Goal: Information Seeking & Learning: Understand process/instructions

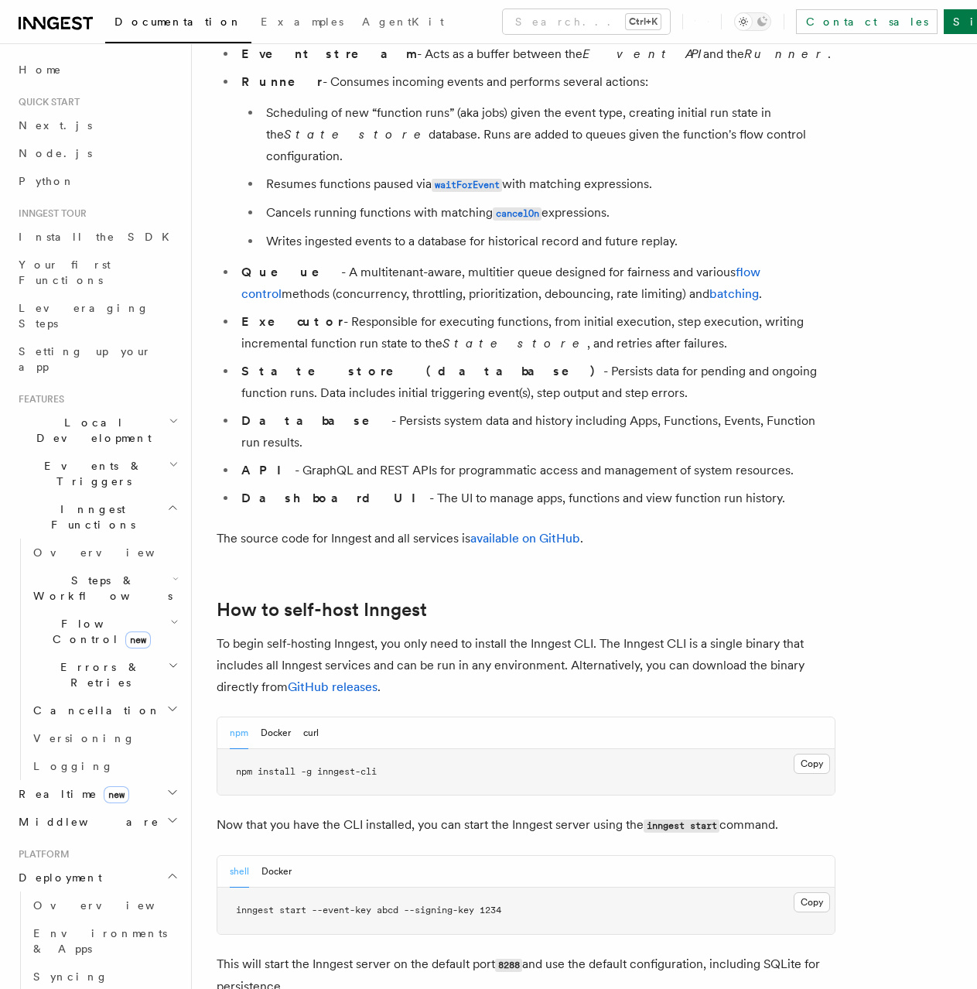
scroll to position [1315, 0]
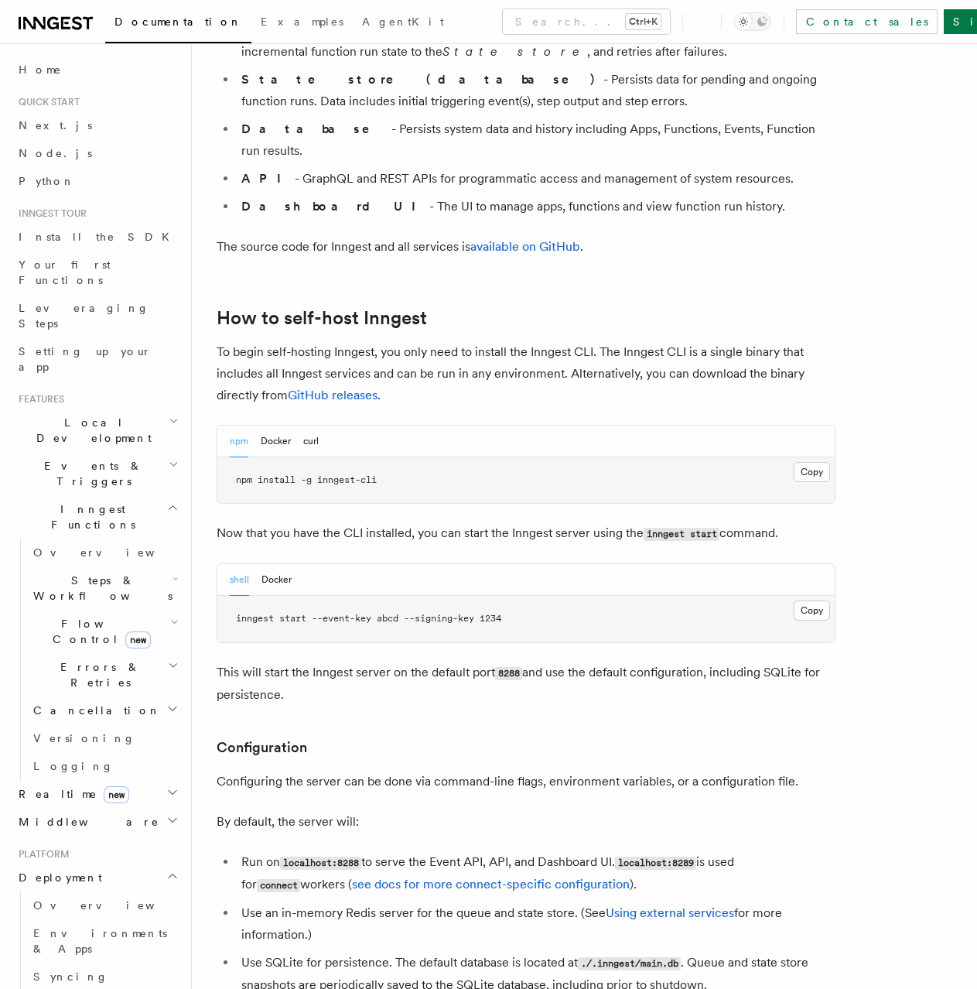
click at [276, 426] on button "Docker" at bounding box center [276, 442] width 30 height 32
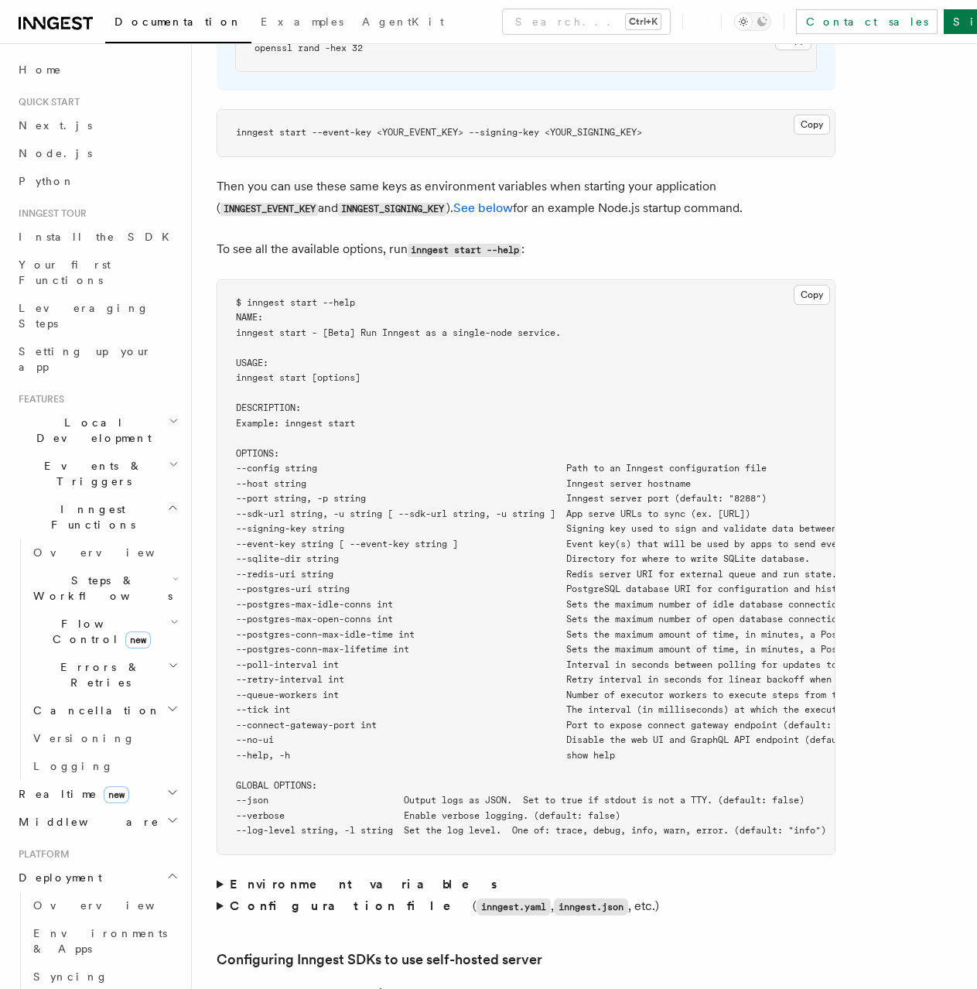
scroll to position [2940, 0]
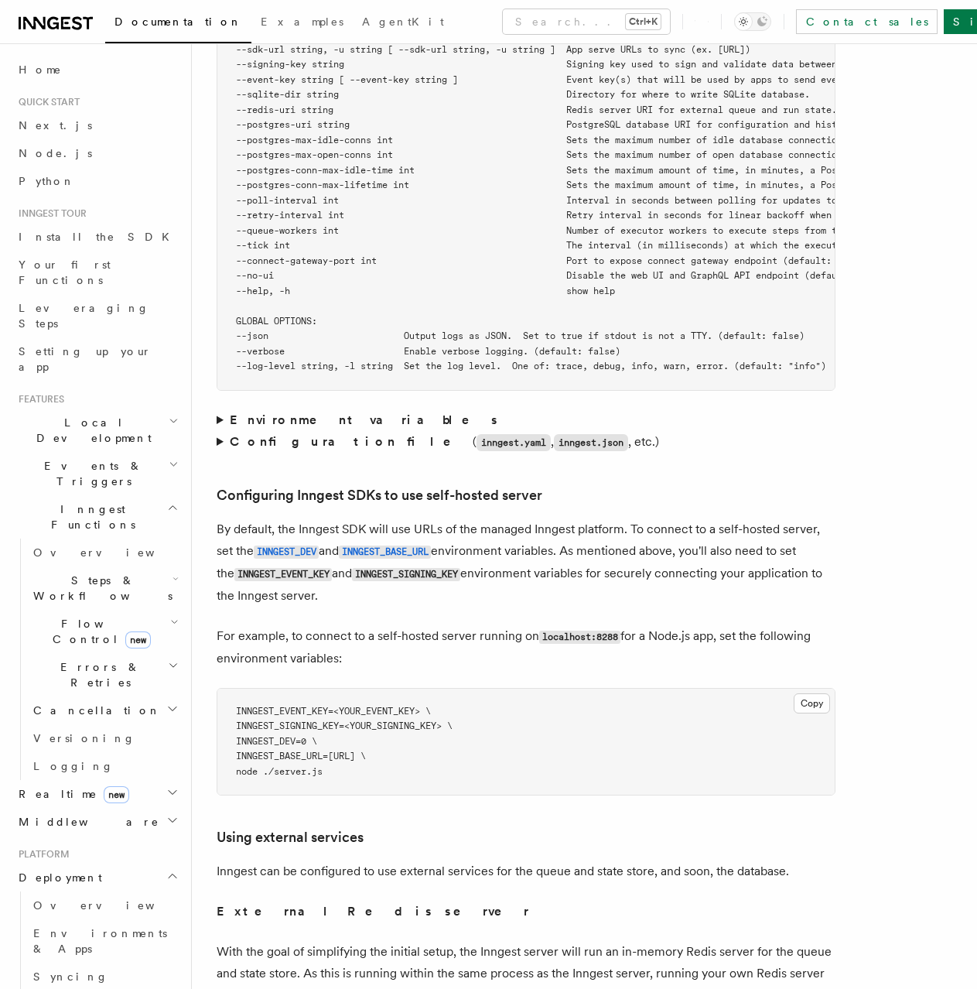
click at [220, 409] on summary "Environment variables" at bounding box center [526, 420] width 619 height 22
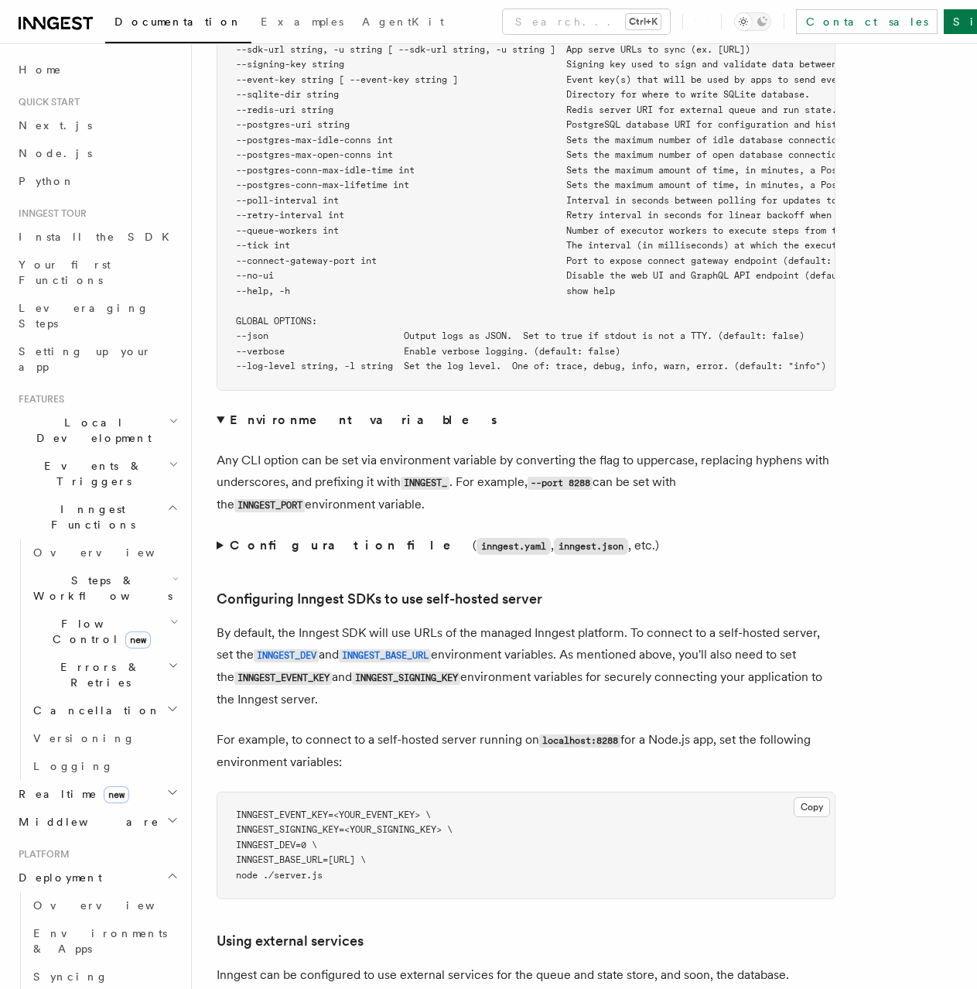
click at [220, 409] on summary "Environment variables" at bounding box center [526, 420] width 619 height 22
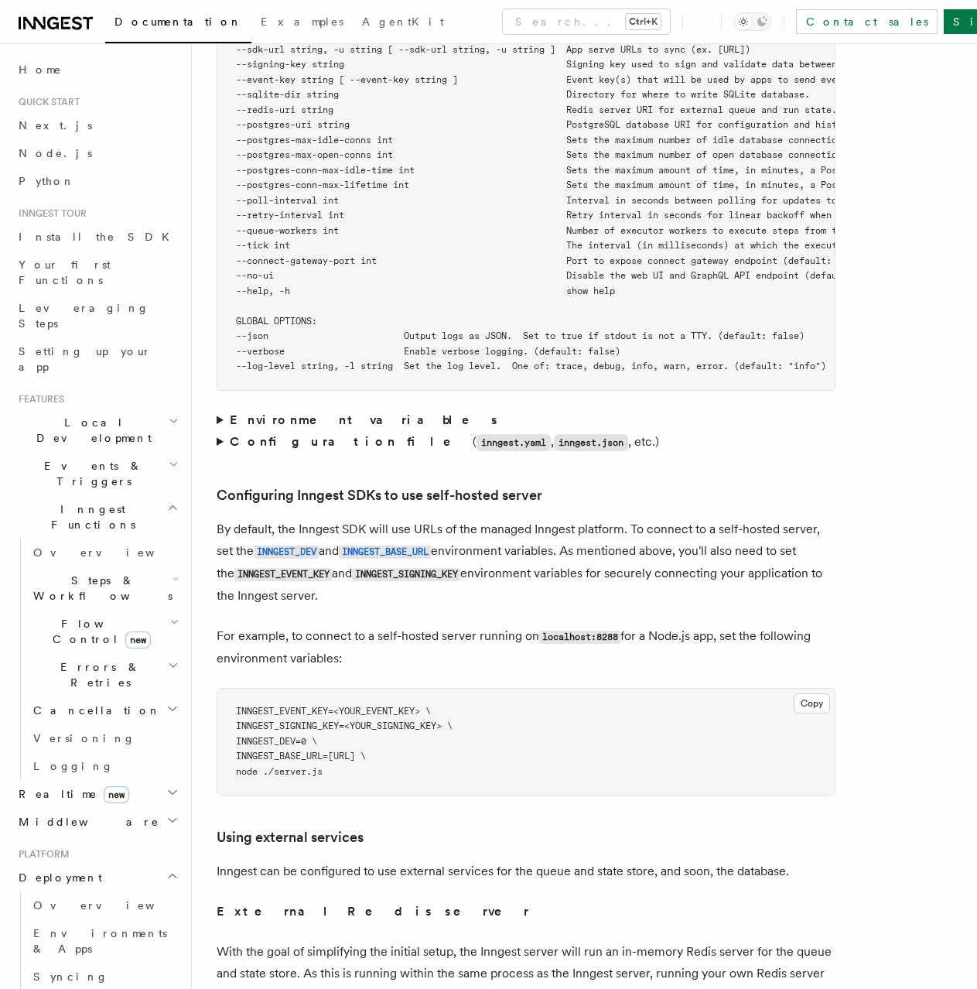
click at [217, 431] on summary "Configuration file ( inngest.yaml , inngest.json , etc.)" at bounding box center [526, 442] width 619 height 22
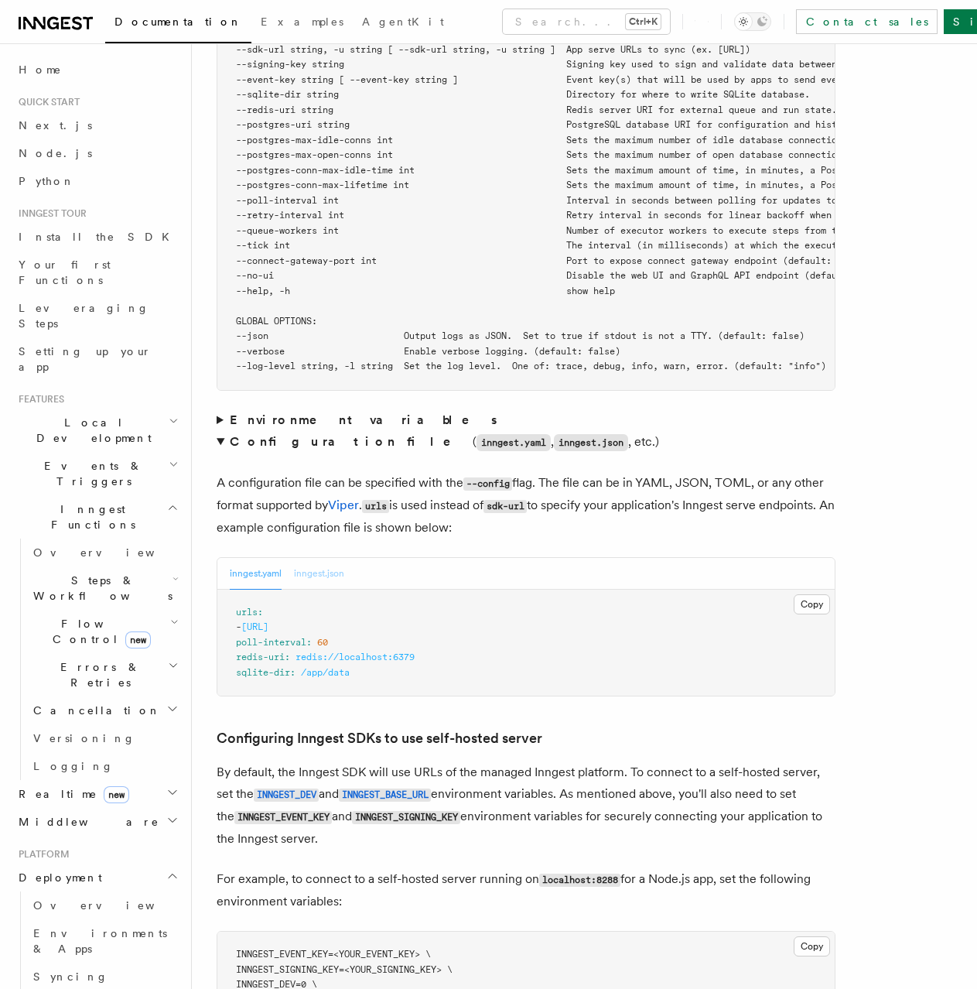
click at [330, 558] on button "inngest.json" at bounding box center [319, 574] width 50 height 32
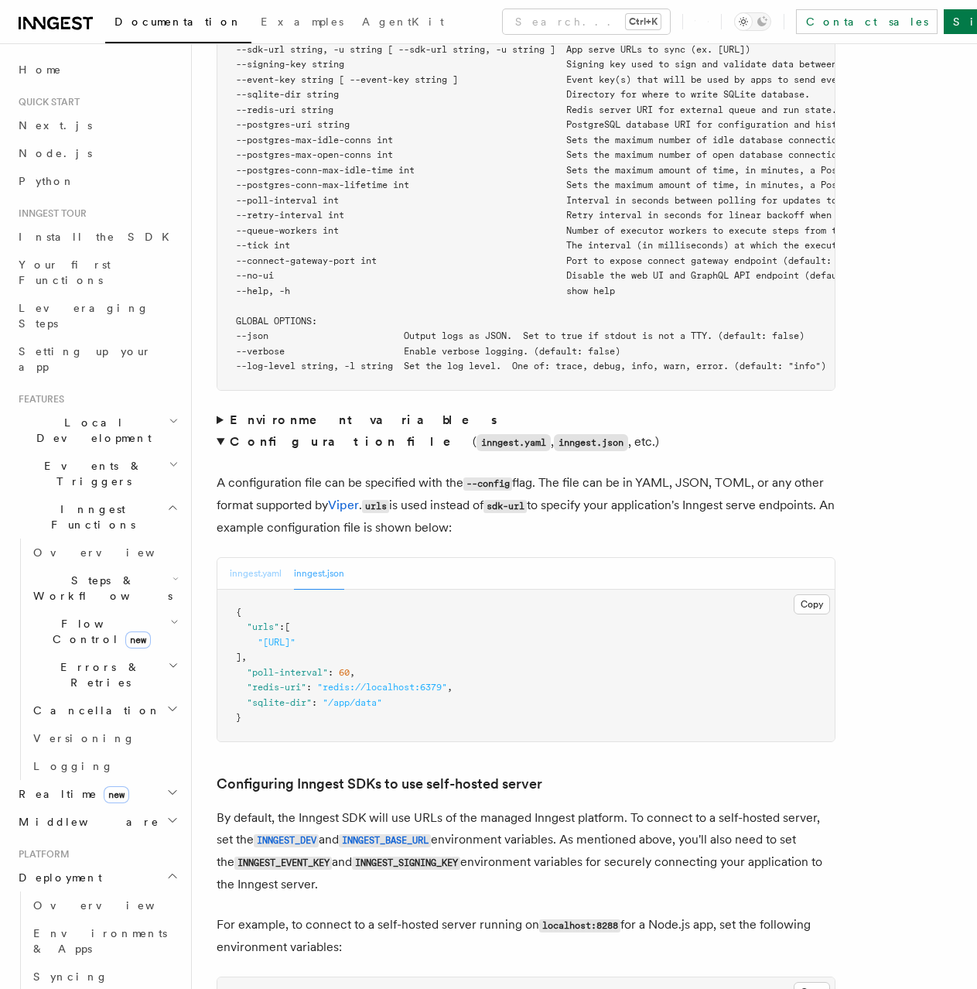
click at [254, 558] on button "inngest.yaml" at bounding box center [256, 574] width 52 height 32
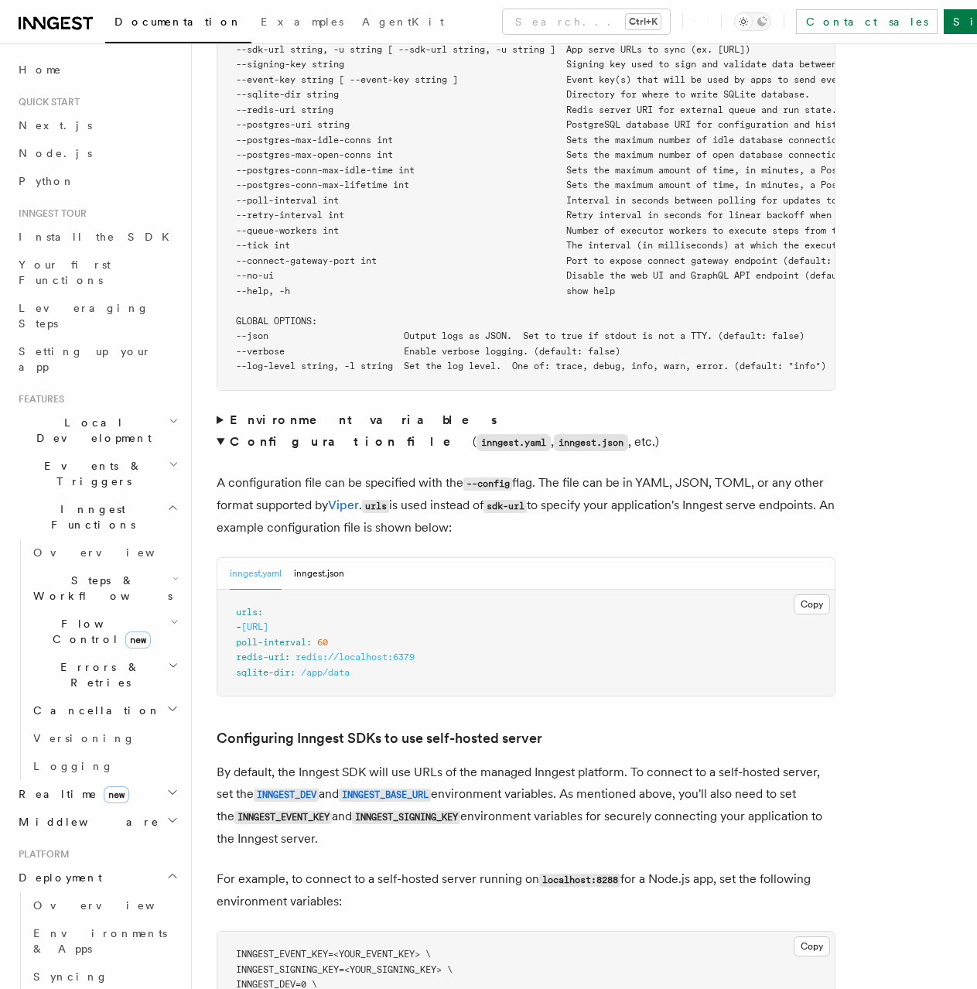
click at [858, 715] on article "Platform Deployment Self-hosting Self-hosting support for Inngest is supported …" at bounding box center [585, 556] width 736 height 6857
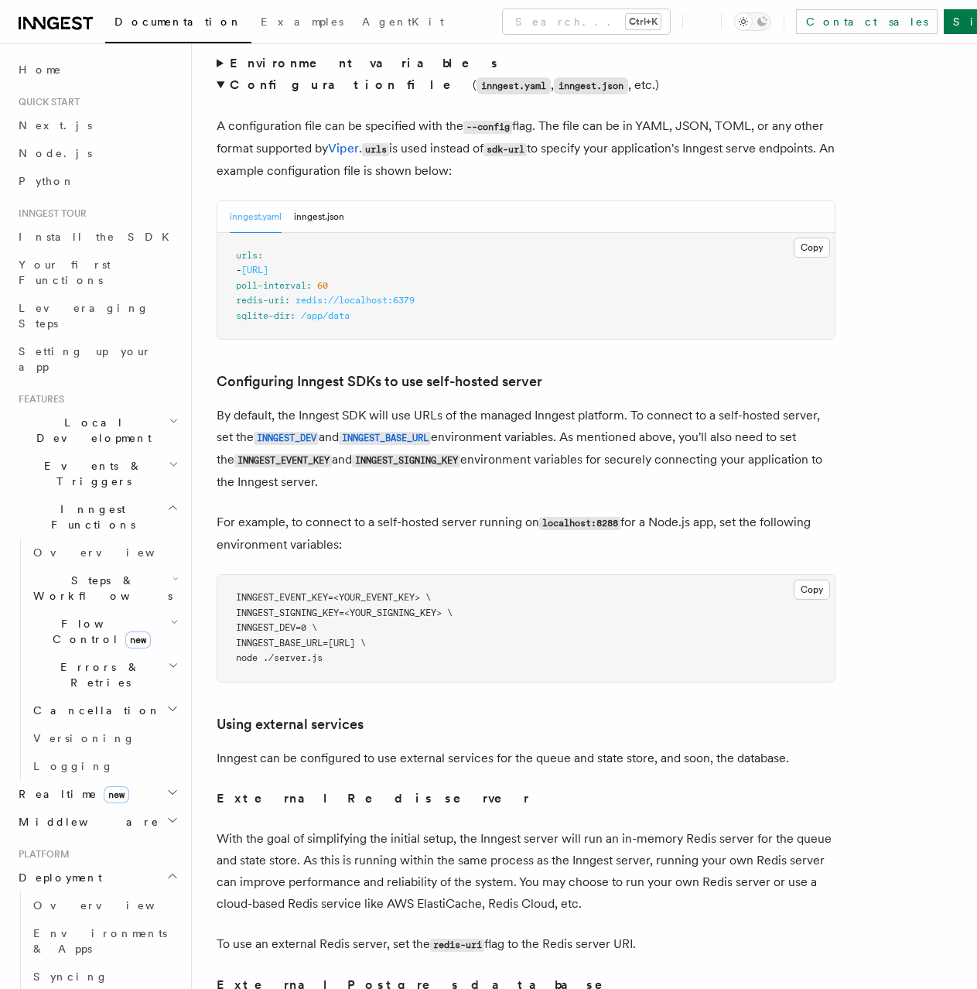
scroll to position [3327, 0]
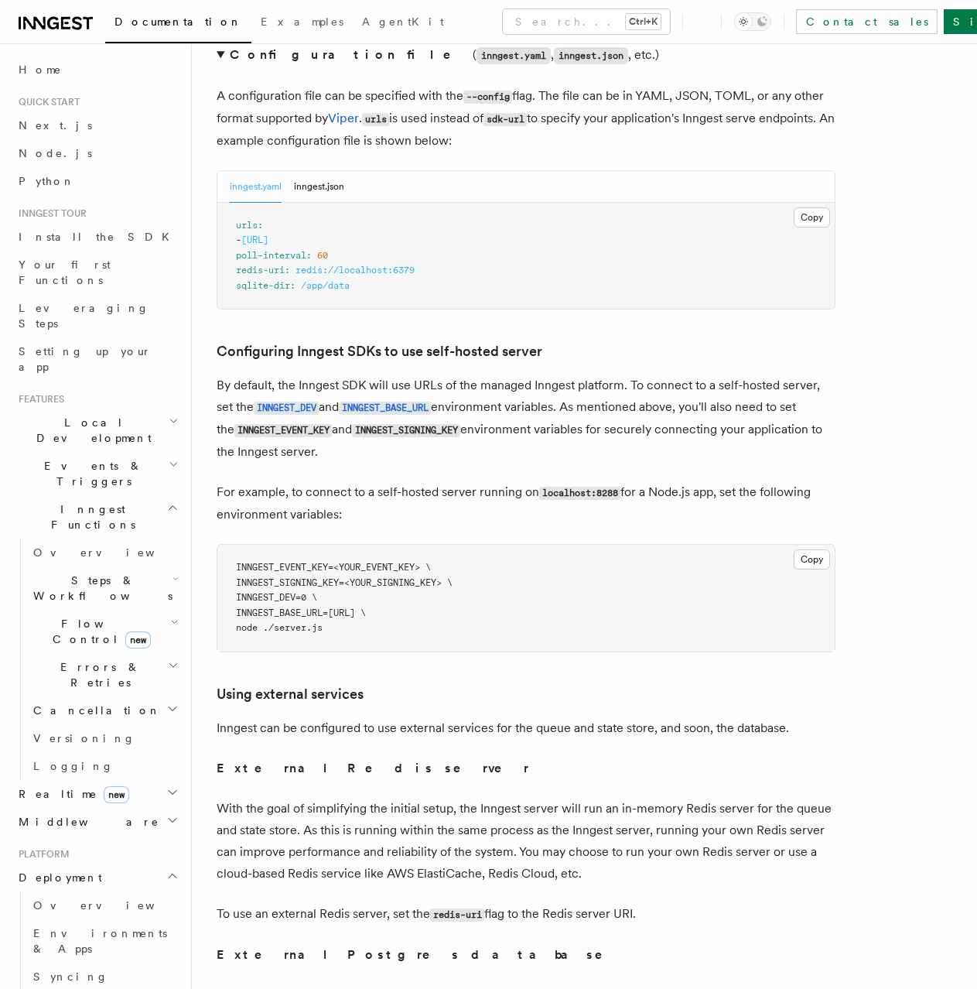
click at [883, 845] on article "Platform Deployment Self-hosting Self-hosting support for Inngest is supported …" at bounding box center [585, 169] width 736 height 6857
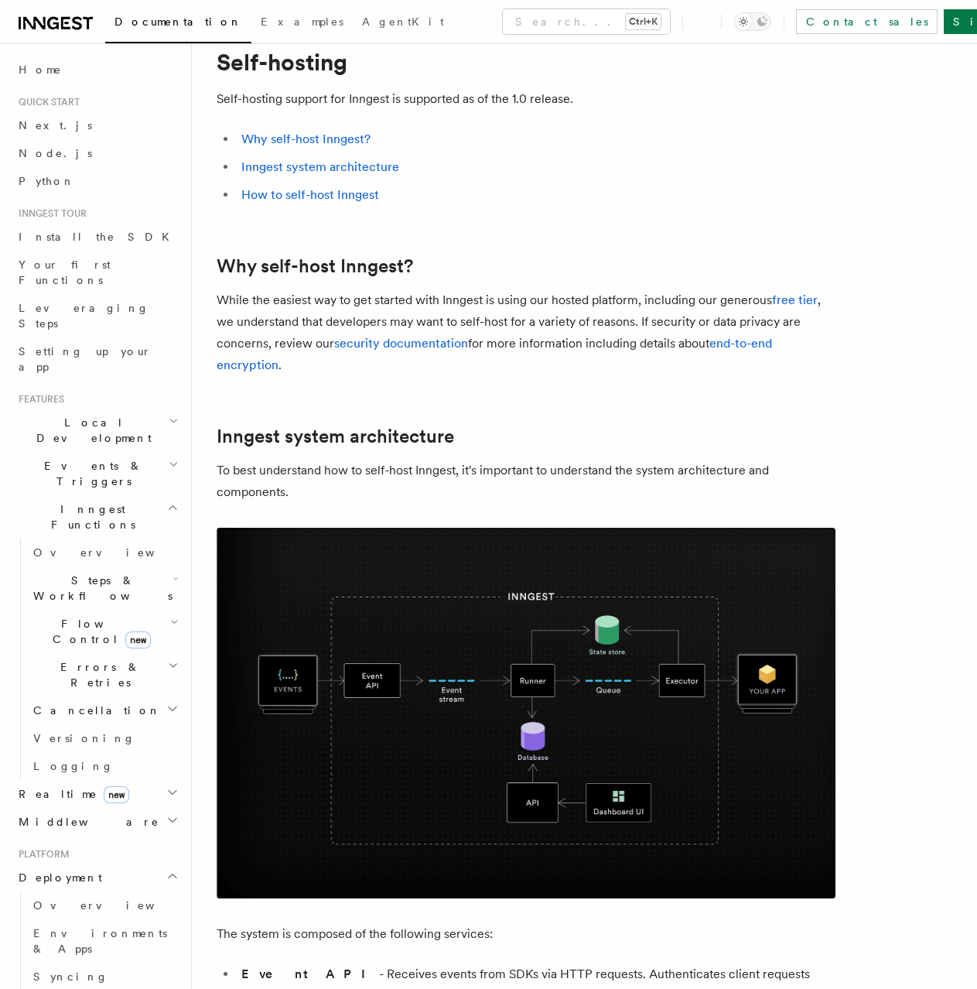
scroll to position [0, 0]
